Goal: Task Accomplishment & Management: Manage account settings

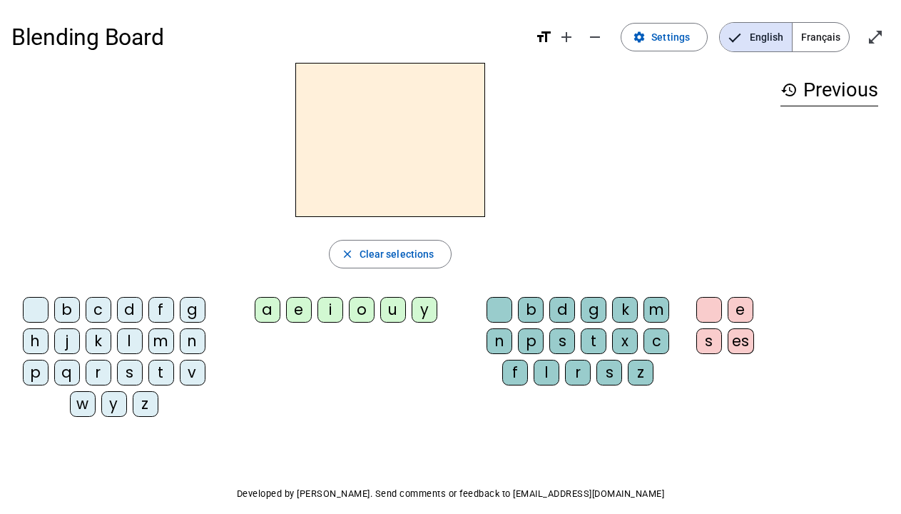
click at [268, 316] on div "a" at bounding box center [268, 310] width 26 height 26
click at [303, 312] on div "e" at bounding box center [299, 310] width 26 height 26
click at [270, 309] on div "a" at bounding box center [268, 310] width 26 height 26
click at [285, 380] on div "b c d f g h j k l m n p q r s t v w y z a e i o u y b d g k m n p s t x c f l r…" at bounding box center [390, 359] width 758 height 137
click at [804, 29] on span "Français" at bounding box center [821, 37] width 56 height 29
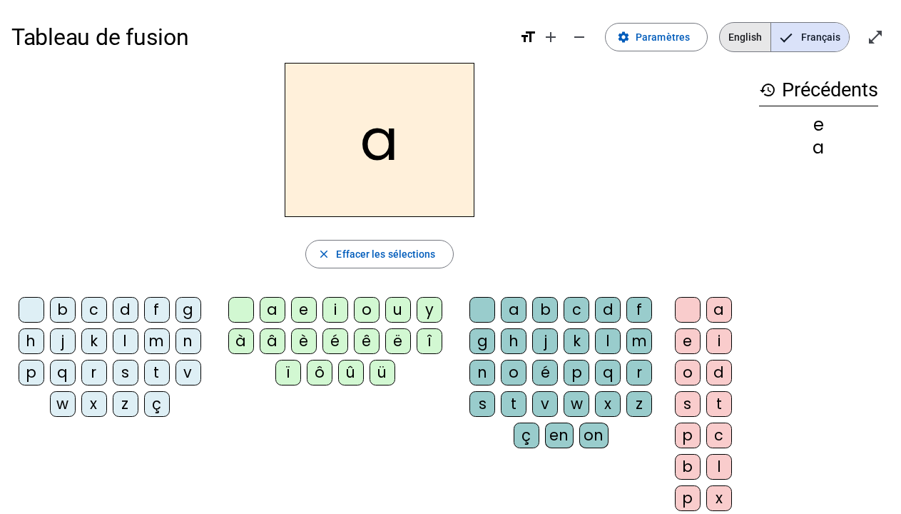
click at [745, 36] on span "English" at bounding box center [745, 37] width 51 height 29
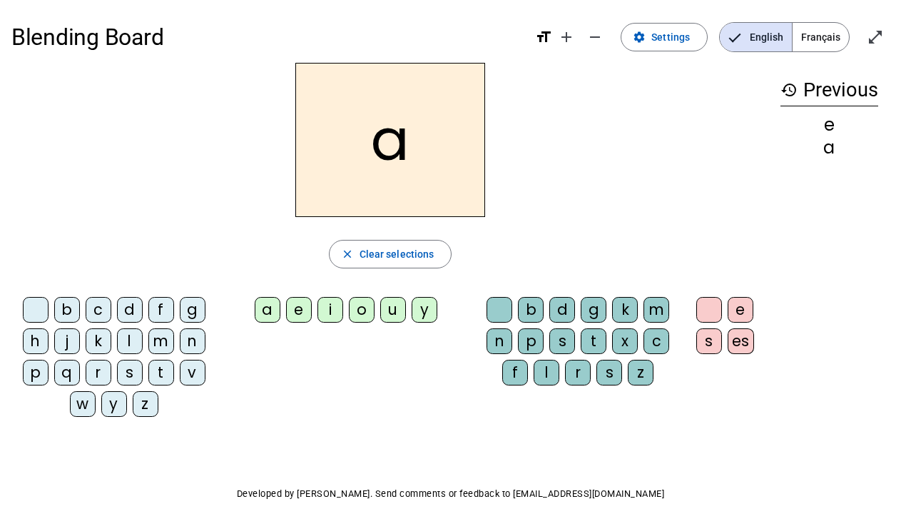
click at [531, 315] on div "b" at bounding box center [531, 310] width 26 height 26
click at [568, 312] on div "d" at bounding box center [562, 310] width 26 height 26
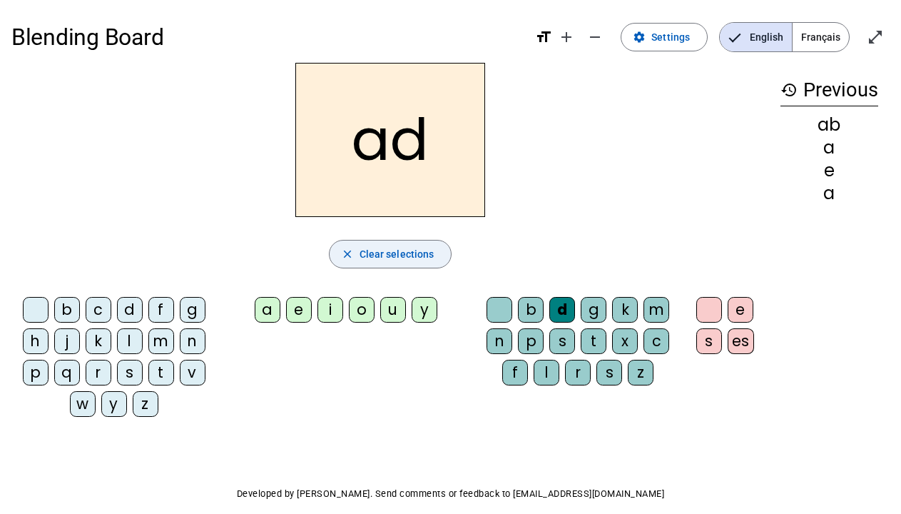
click at [381, 251] on span "Clear selections" at bounding box center [397, 253] width 75 height 17
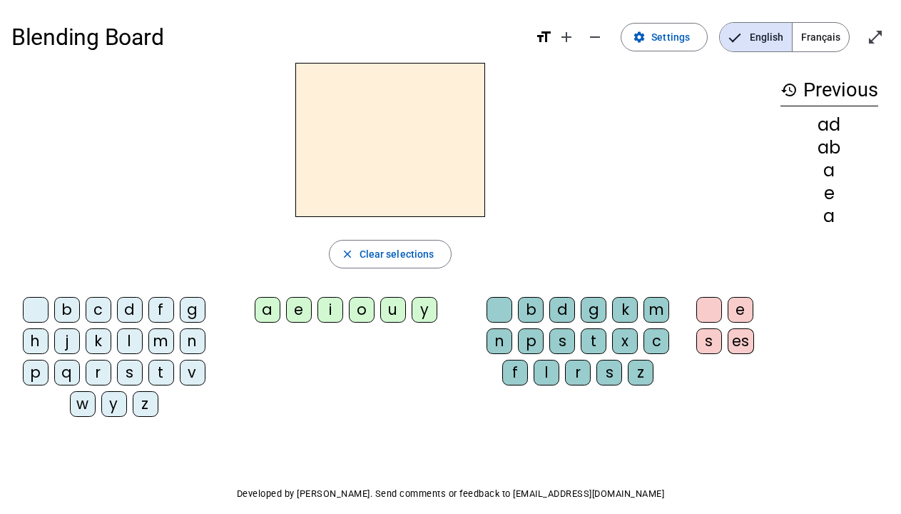
click at [274, 310] on div "a" at bounding box center [268, 310] width 26 height 26
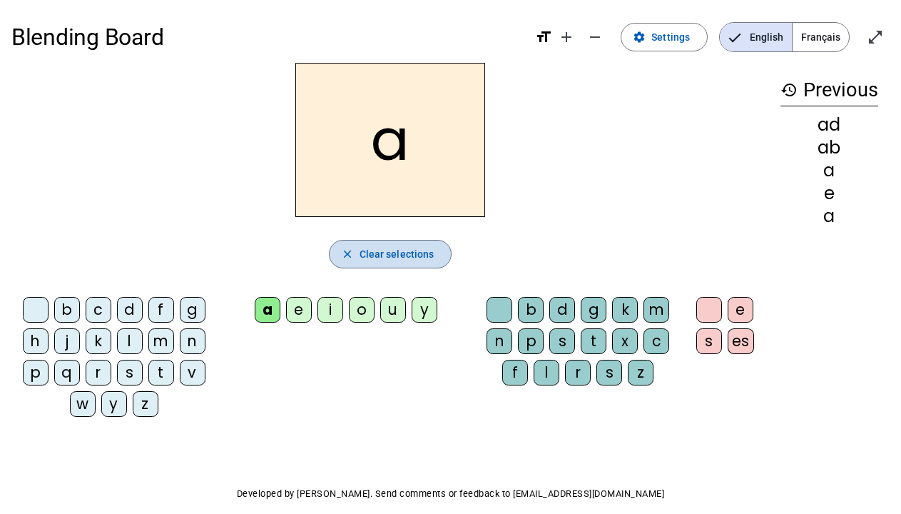
click at [398, 259] on span "Clear selections" at bounding box center [397, 253] width 75 height 17
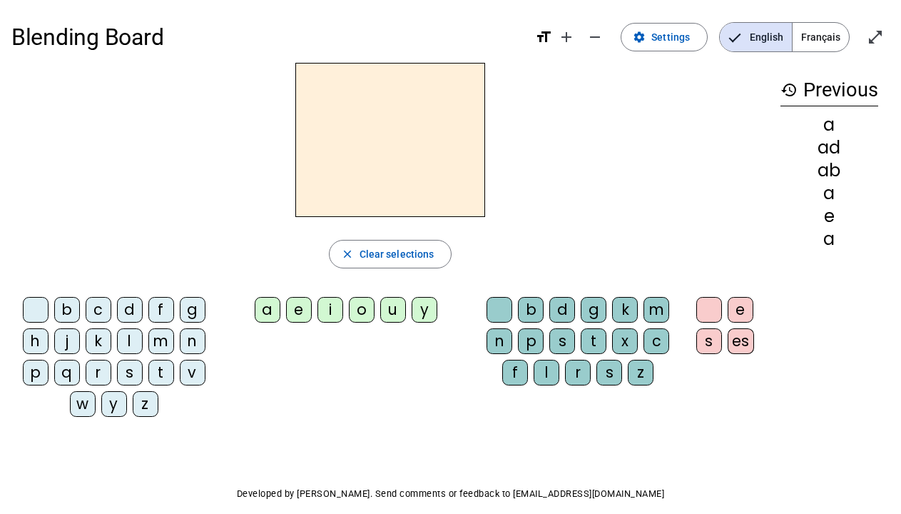
click at [562, 310] on div "d" at bounding box center [562, 310] width 26 height 26
click at [299, 310] on div "e" at bounding box center [299, 310] width 26 height 26
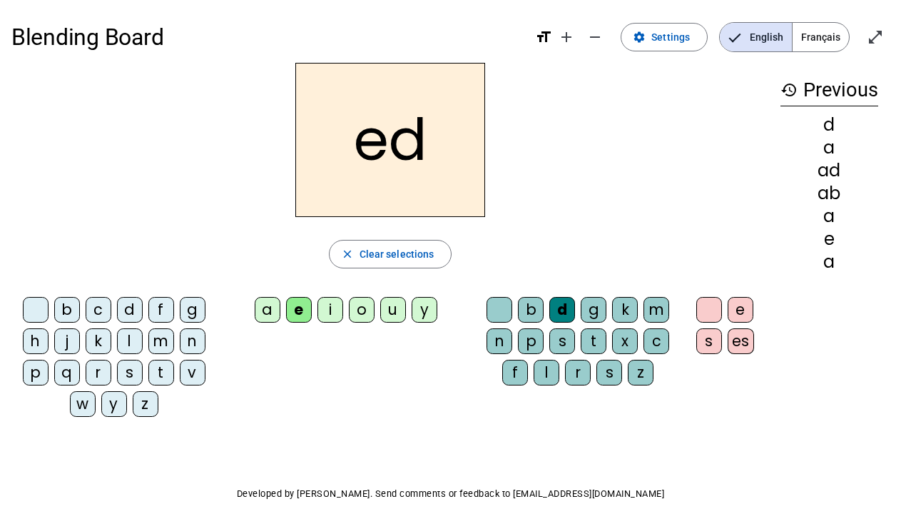
click at [529, 316] on div "b" at bounding box center [531, 310] width 26 height 26
click at [302, 308] on div "e" at bounding box center [299, 310] width 26 height 26
click at [308, 310] on div "e" at bounding box center [299, 310] width 26 height 26
click at [533, 313] on div "b" at bounding box center [531, 310] width 26 height 26
click at [311, 310] on div "e" at bounding box center [299, 310] width 26 height 26
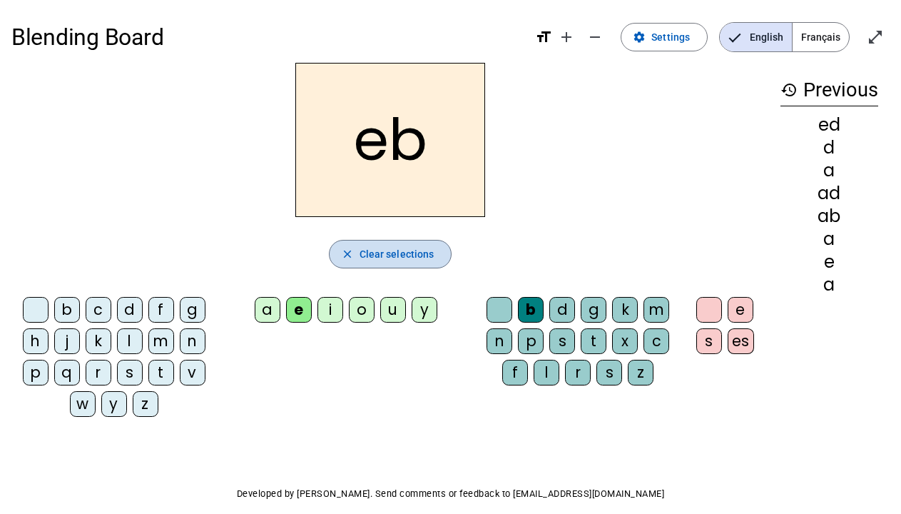
click at [391, 259] on span "Clear selections" at bounding box center [397, 253] width 75 height 17
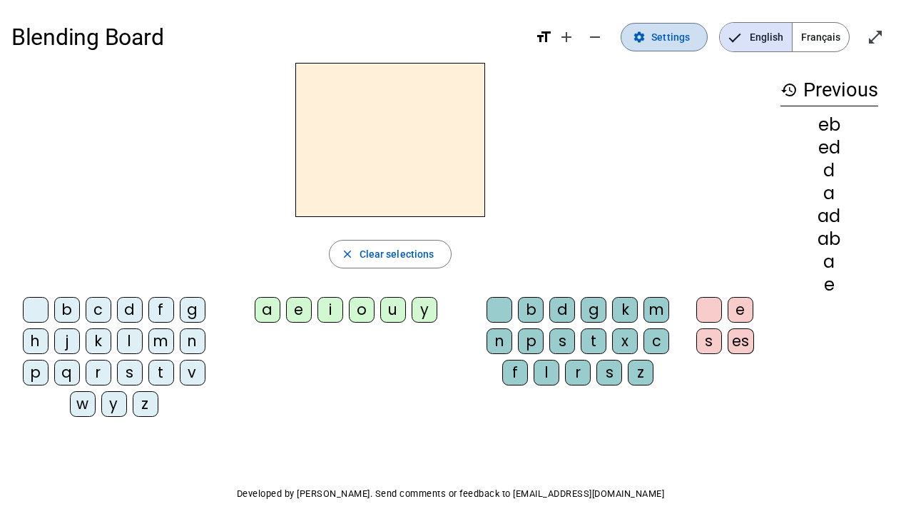
click at [661, 36] on span "Settings" at bounding box center [670, 37] width 39 height 17
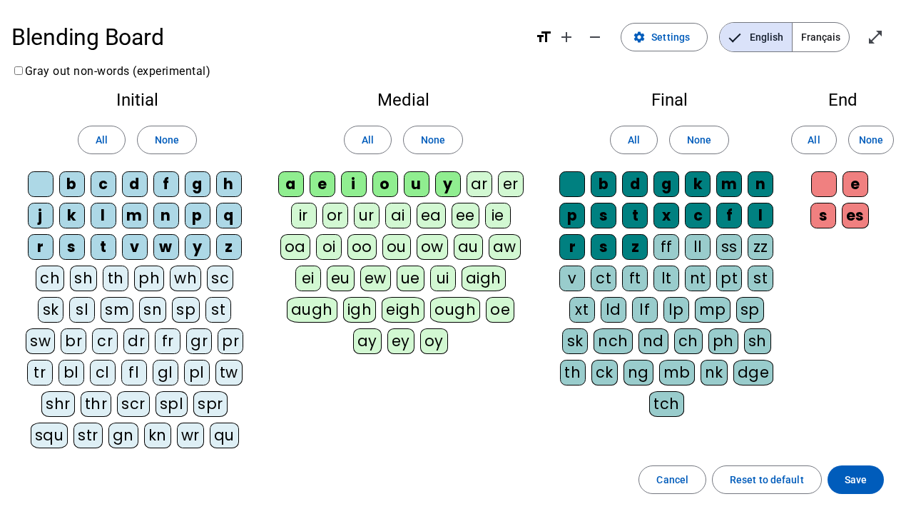
click at [293, 185] on div "a" at bounding box center [291, 184] width 26 height 26
click at [313, 185] on div "e" at bounding box center [323, 184] width 26 height 26
click at [360, 189] on div "i" at bounding box center [354, 184] width 26 height 26
click at [390, 191] on div "o" at bounding box center [385, 184] width 26 height 26
click at [422, 190] on div "u" at bounding box center [417, 184] width 26 height 26
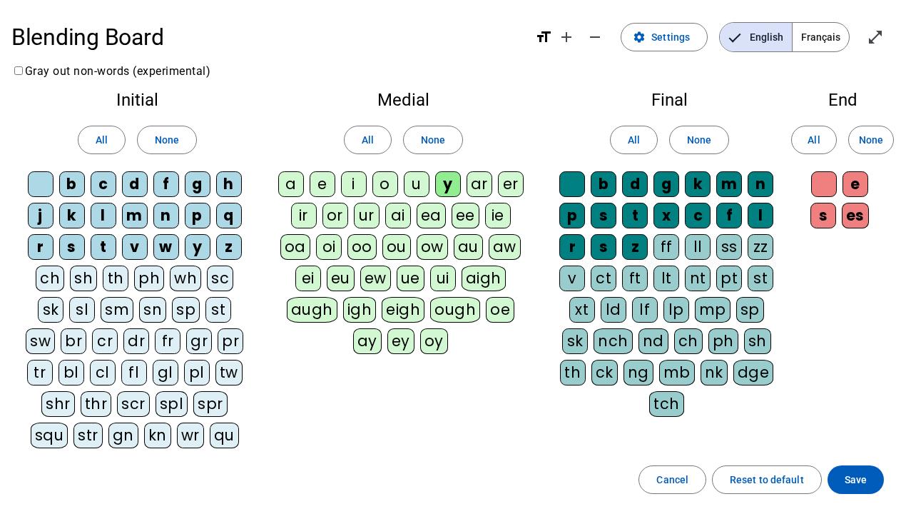
click at [444, 188] on div "y" at bounding box center [448, 184] width 26 height 26
click at [736, 484] on span "Reset to default" at bounding box center [767, 479] width 74 height 17
click at [865, 482] on span "Save" at bounding box center [856, 479] width 22 height 17
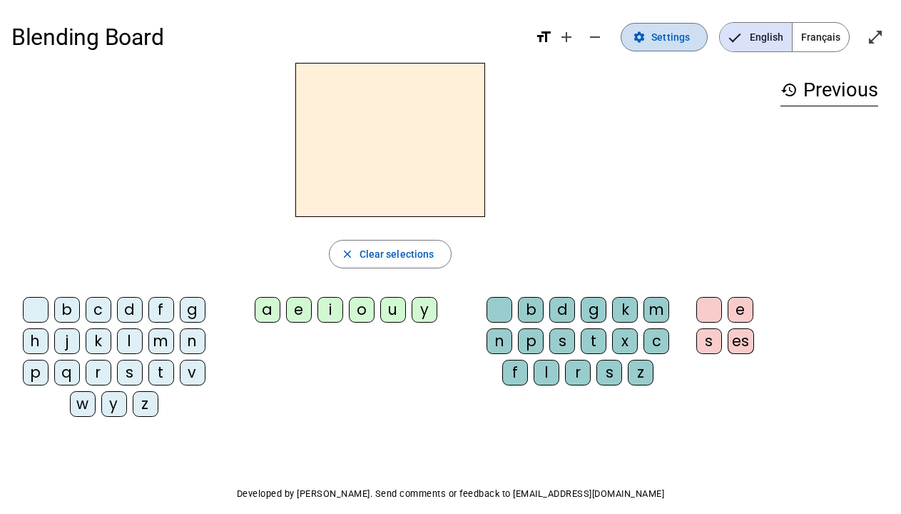
click at [676, 36] on span "Settings" at bounding box center [670, 37] width 39 height 17
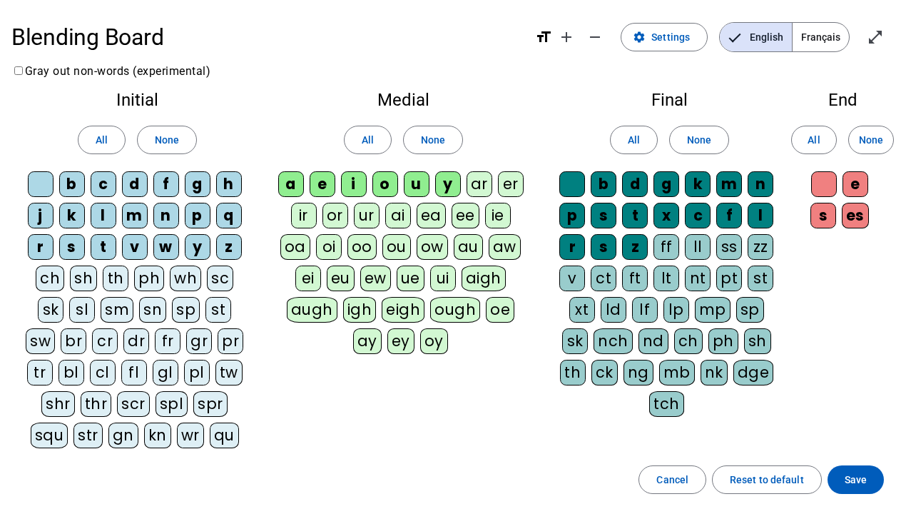
click at [611, 189] on div "b" at bounding box center [604, 184] width 26 height 26
click at [626, 189] on div "d" at bounding box center [635, 184] width 26 height 26
click at [666, 189] on div "g" at bounding box center [667, 184] width 26 height 26
click at [698, 189] on div "k" at bounding box center [698, 184] width 26 height 26
click at [736, 180] on div "m" at bounding box center [729, 184] width 26 height 26
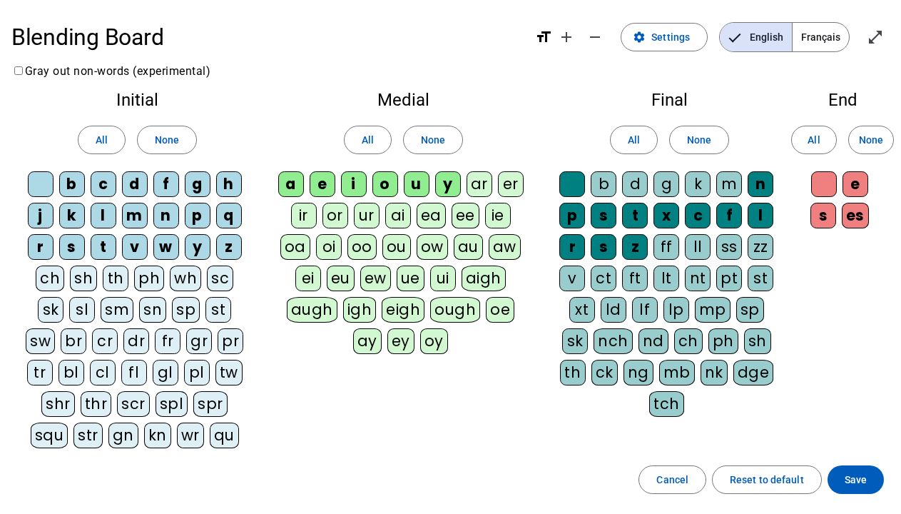
click at [753, 180] on div "n" at bounding box center [761, 184] width 26 height 26
click at [844, 482] on span at bounding box center [856, 479] width 56 height 34
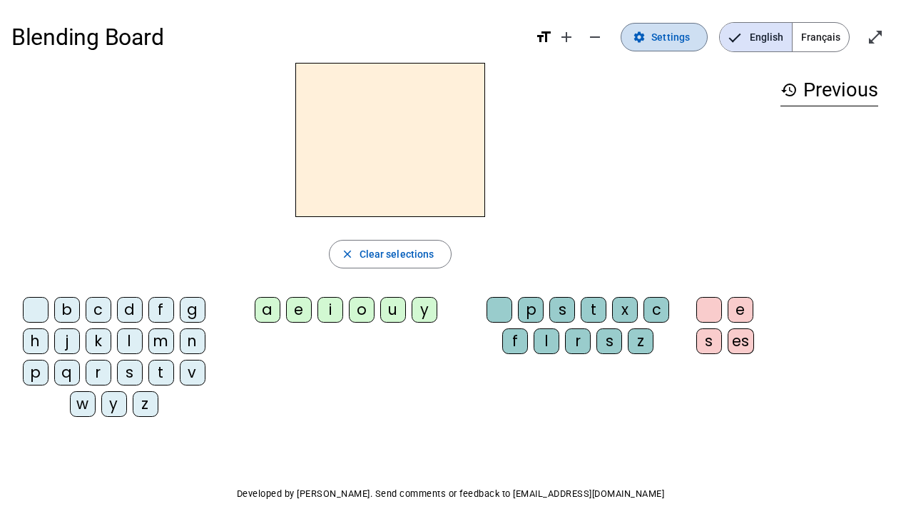
click at [666, 39] on span "Settings" at bounding box center [670, 37] width 39 height 17
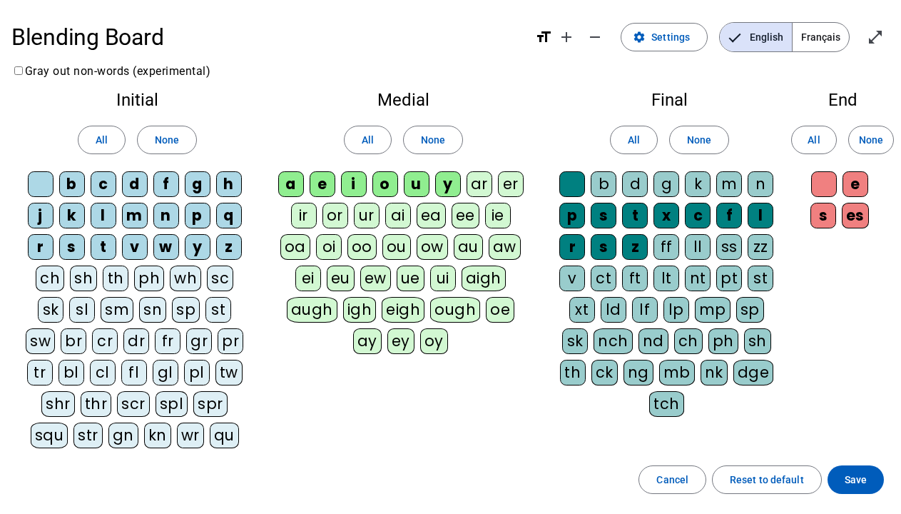
click at [856, 181] on div "e" at bounding box center [856, 184] width 26 height 26
click at [608, 185] on div "b" at bounding box center [604, 184] width 26 height 26
click at [650, 173] on letter-bubble "d" at bounding box center [637, 186] width 31 height 31
click at [665, 185] on div "g" at bounding box center [667, 184] width 26 height 26
click at [689, 185] on div "k" at bounding box center [698, 184] width 26 height 26
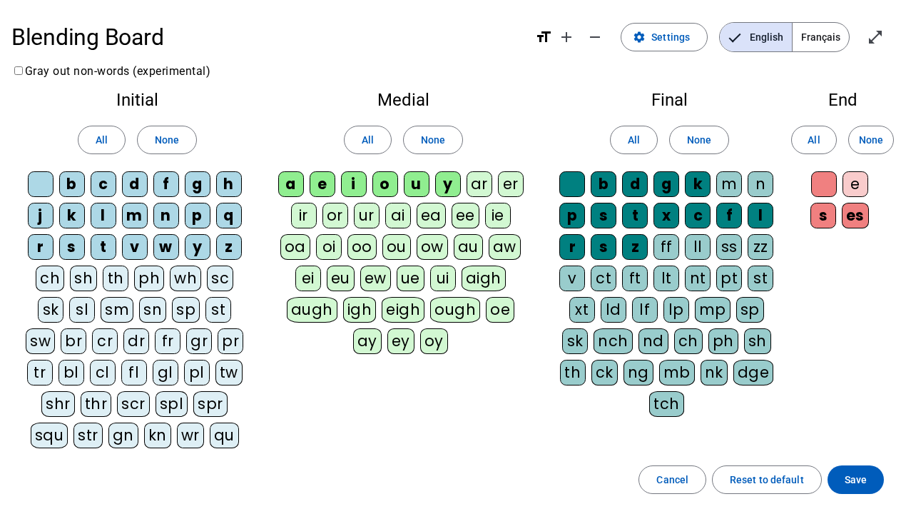
click at [726, 187] on div "m" at bounding box center [729, 184] width 26 height 26
click at [753, 185] on div "n" at bounding box center [761, 184] width 26 height 26
click at [865, 483] on span "Save" at bounding box center [856, 479] width 22 height 17
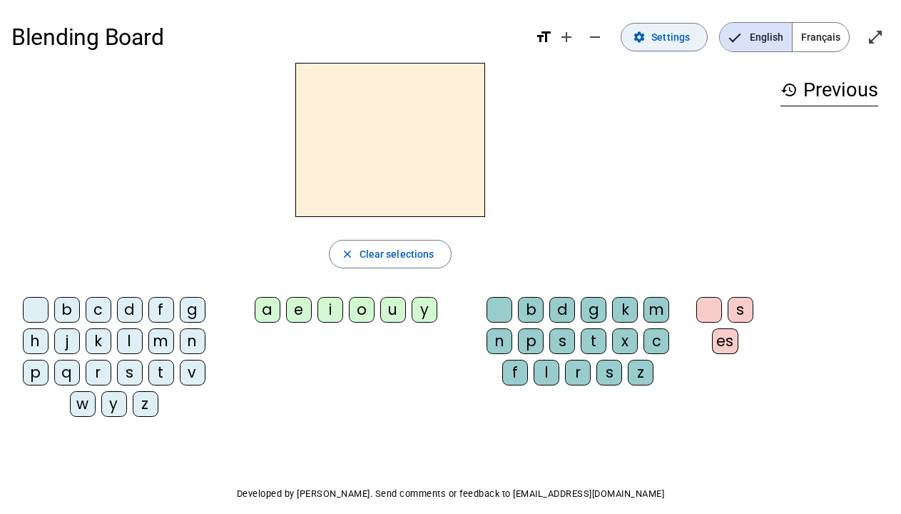
click at [654, 32] on span at bounding box center [664, 37] width 86 height 34
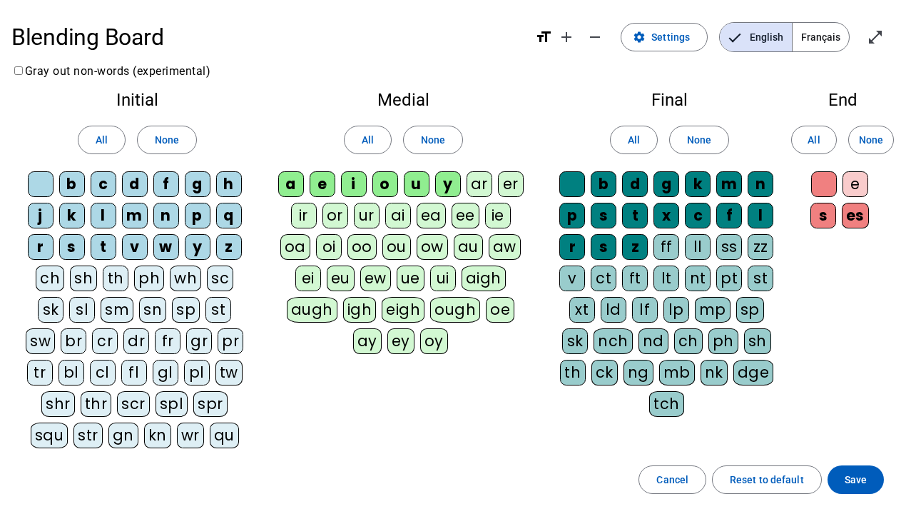
click at [858, 190] on div "e" at bounding box center [856, 184] width 26 height 26
click at [855, 473] on span "Save" at bounding box center [856, 479] width 22 height 17
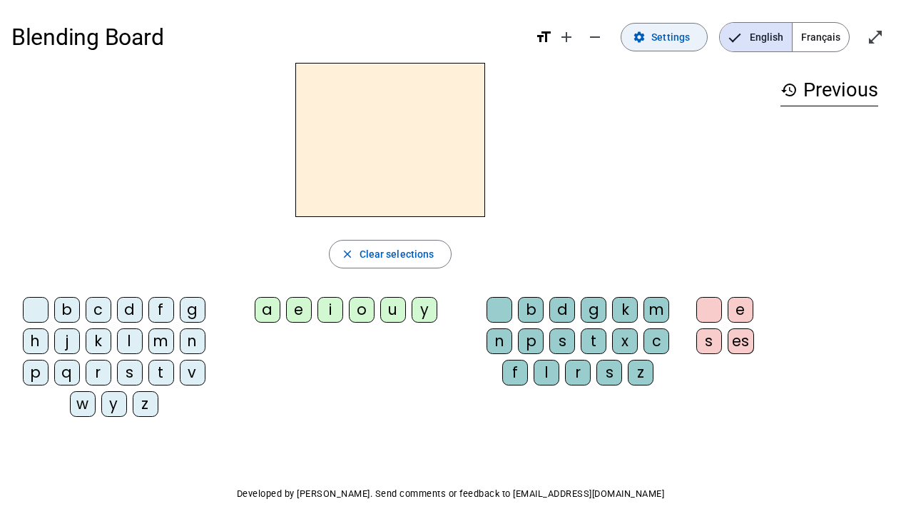
click at [673, 41] on span "Settings" at bounding box center [670, 37] width 39 height 17
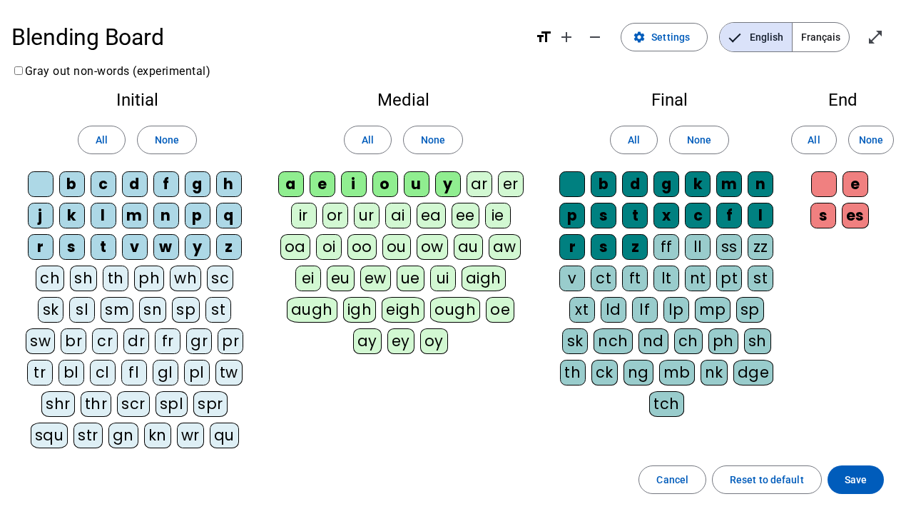
click at [819, 182] on div at bounding box center [824, 184] width 26 height 26
click at [858, 480] on span "Save" at bounding box center [856, 479] width 22 height 17
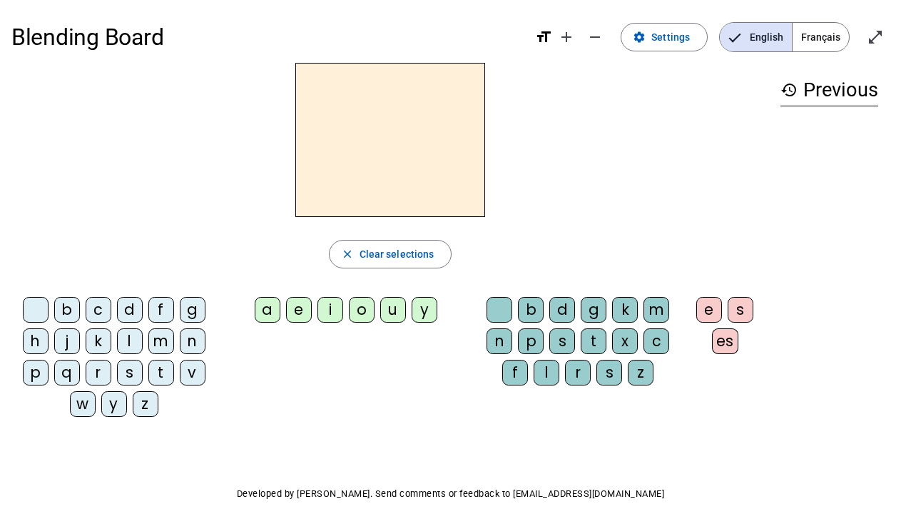
click at [766, 42] on span "English" at bounding box center [756, 37] width 72 height 29
click at [672, 42] on span "Settings" at bounding box center [670, 37] width 39 height 17
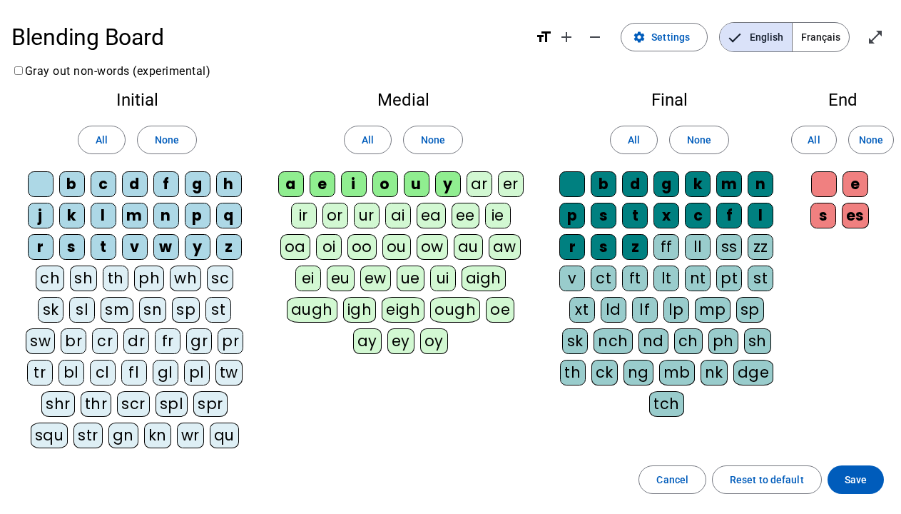
click at [105, 247] on div "t" at bounding box center [104, 247] width 26 height 26
click at [108, 242] on div "t" at bounding box center [104, 247] width 26 height 26
click at [73, 185] on div "b" at bounding box center [72, 184] width 26 height 26
click at [856, 479] on span "Save" at bounding box center [856, 479] width 22 height 17
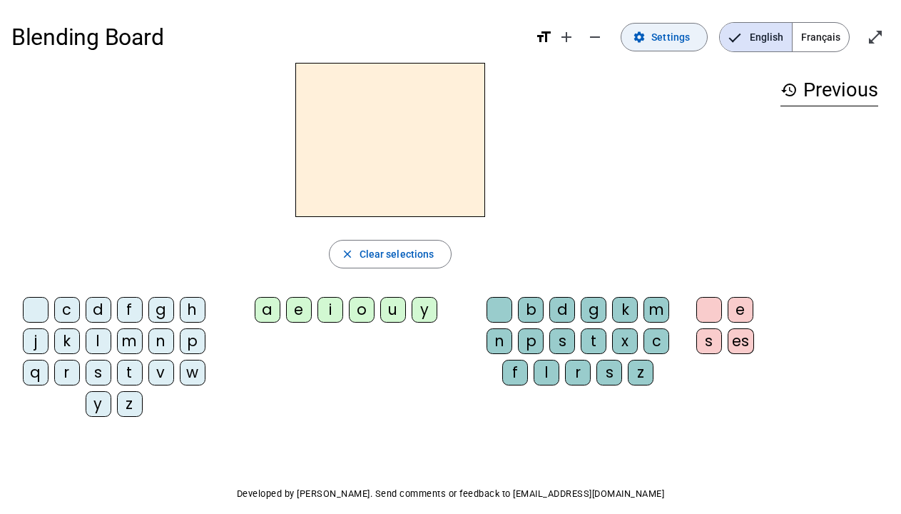
click at [656, 44] on span "Settings" at bounding box center [670, 37] width 39 height 17
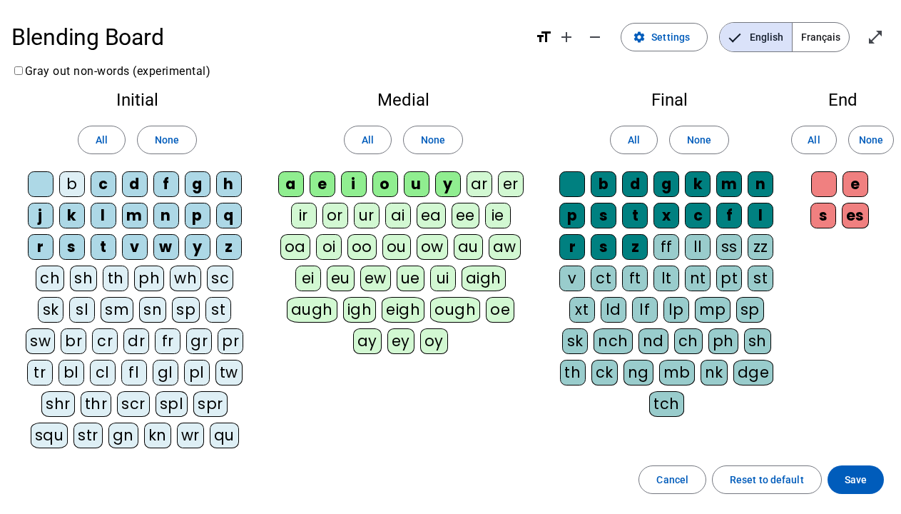
click at [73, 184] on div "b" at bounding box center [72, 184] width 26 height 26
